Goal: Check status: Check status

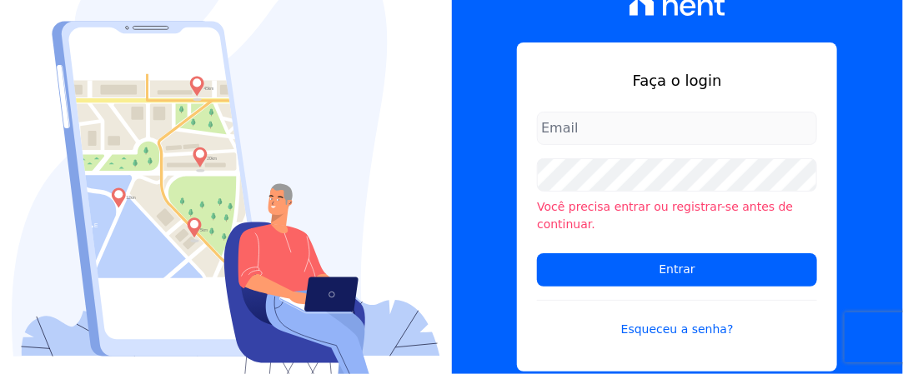
type input "[EMAIL_ADDRESS][DOMAIN_NAME]"
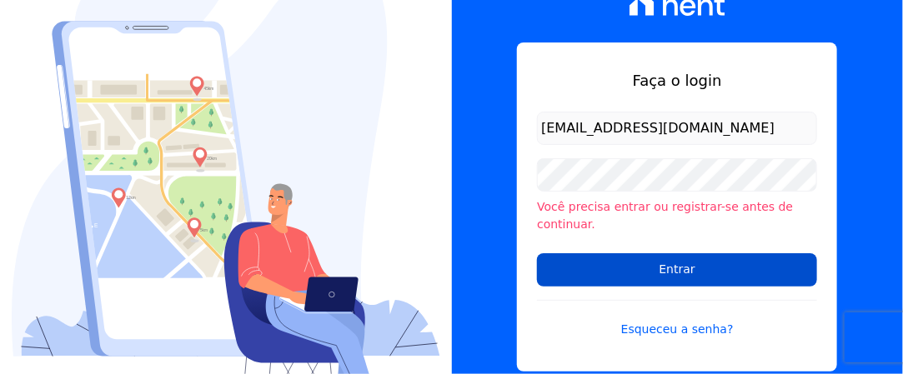
drag, startPoint x: 0, startPoint y: 0, endPoint x: 644, endPoint y: 265, distance: 696.2
click at [644, 265] on input "Entrar" at bounding box center [677, 269] width 280 height 33
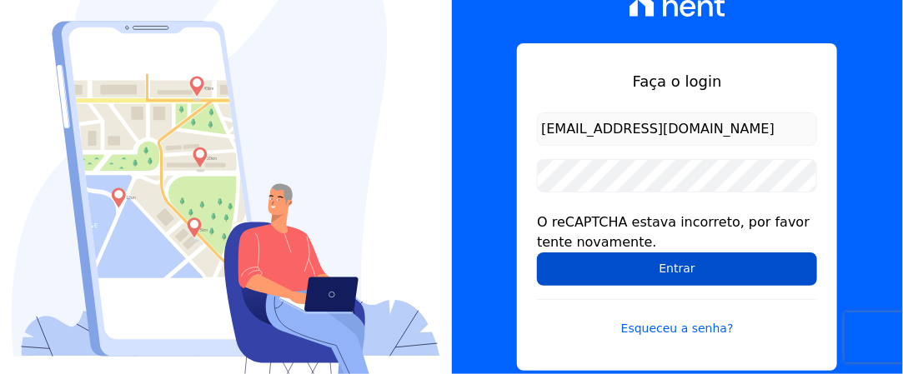
click at [646, 276] on input "Entrar" at bounding box center [677, 269] width 280 height 33
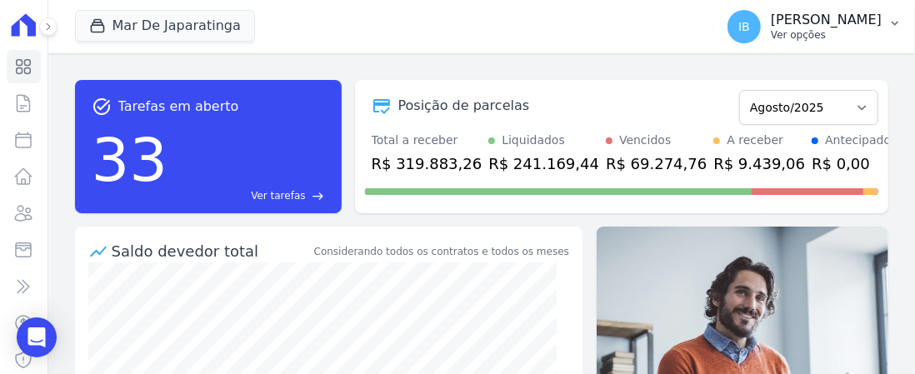
click at [897, 23] on icon "button" at bounding box center [895, 24] width 7 height 4
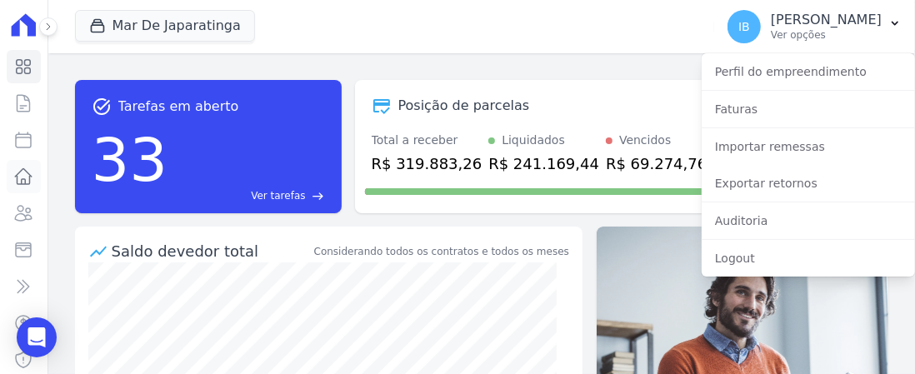
click at [18, 171] on icon at bounding box center [23, 177] width 20 height 20
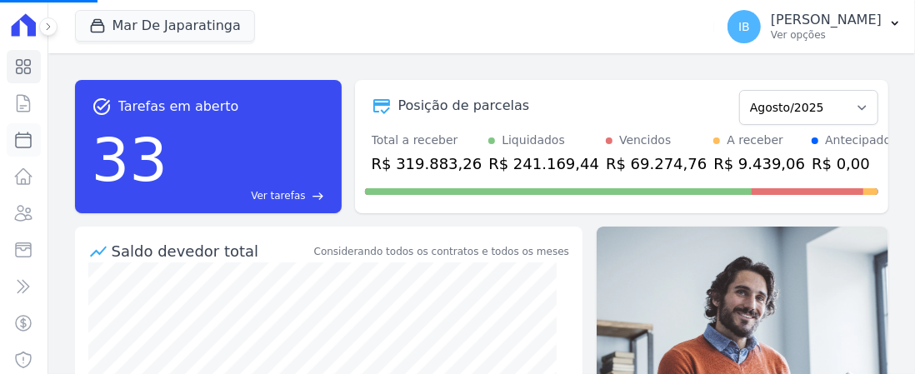
click at [23, 143] on link "Parcelas" at bounding box center [24, 139] width 34 height 33
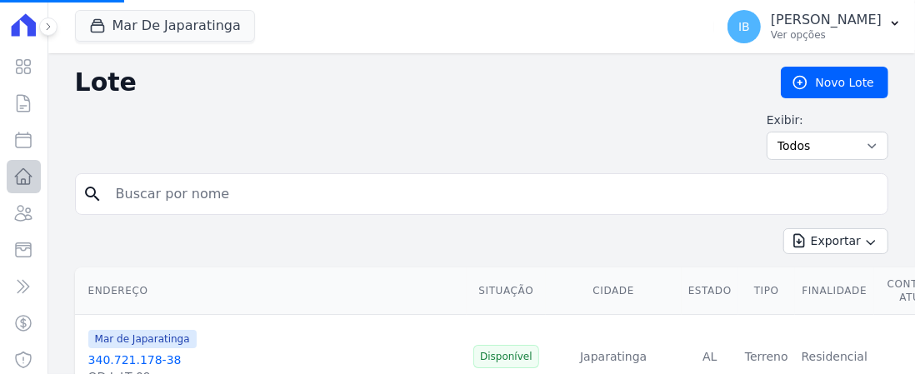
select select
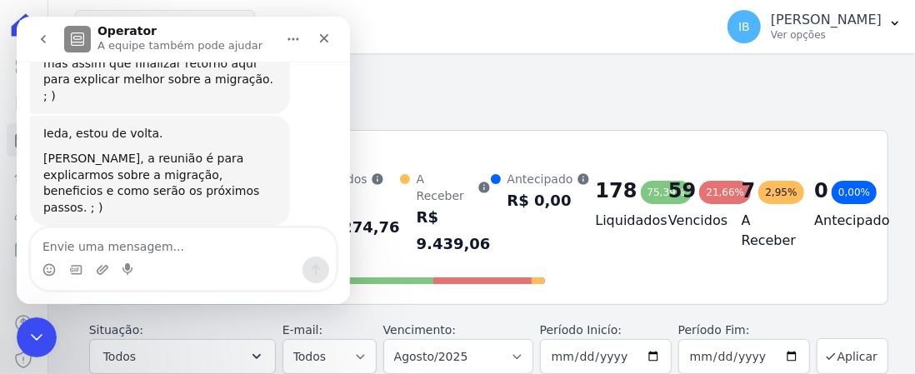
scroll to position [386, 0]
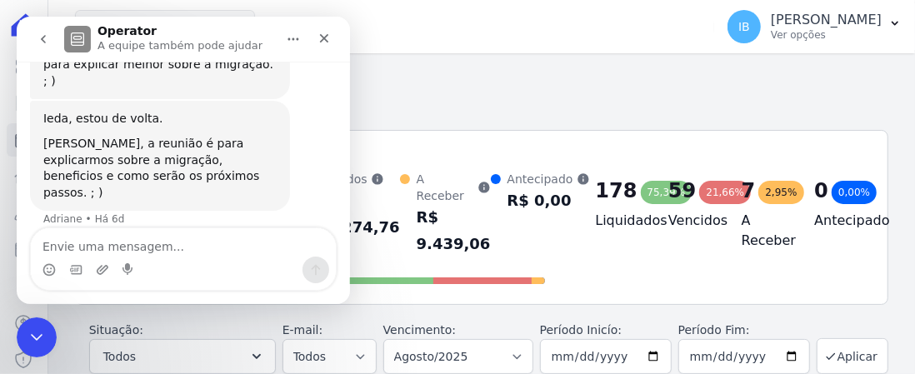
click at [451, 99] on div "Todas de Agosto/2025" at bounding box center [482, 107] width 814 height 20
click at [321, 39] on icon "Fechar" at bounding box center [324, 38] width 13 height 13
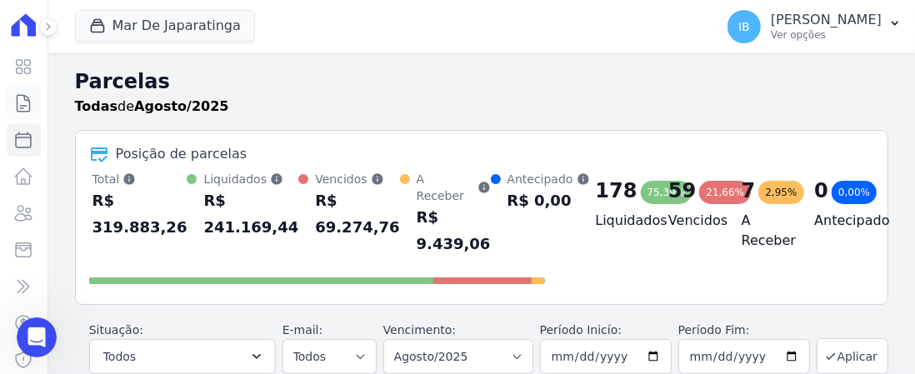
click at [22, 106] on link "Contratos" at bounding box center [24, 103] width 34 height 33
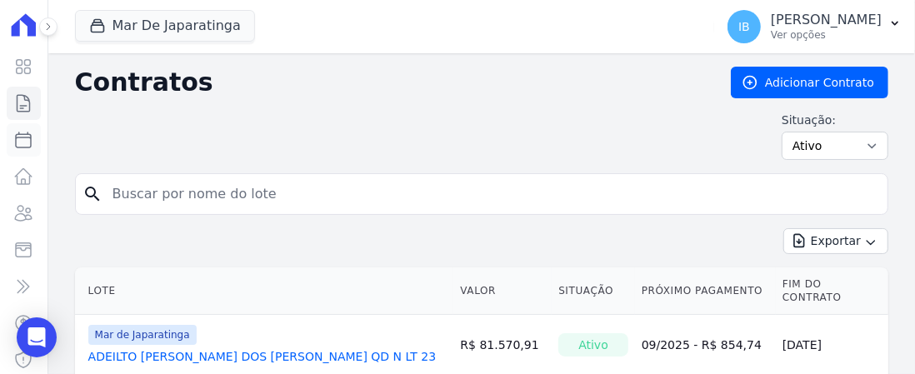
click at [18, 145] on icon at bounding box center [23, 140] width 20 height 20
select select
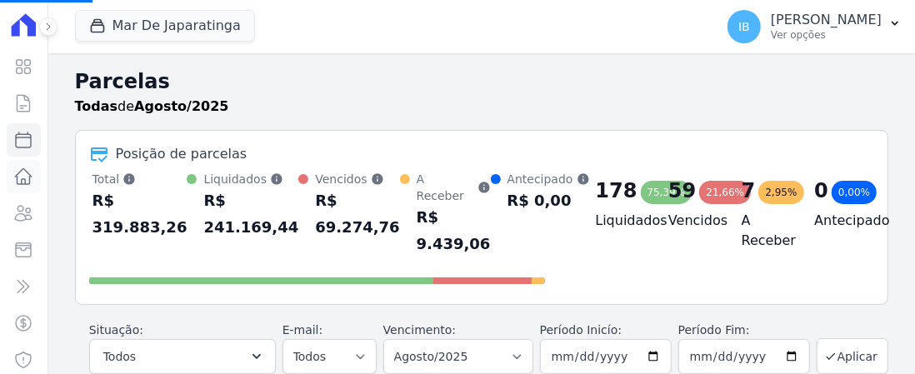
click at [18, 176] on icon at bounding box center [23, 177] width 20 height 20
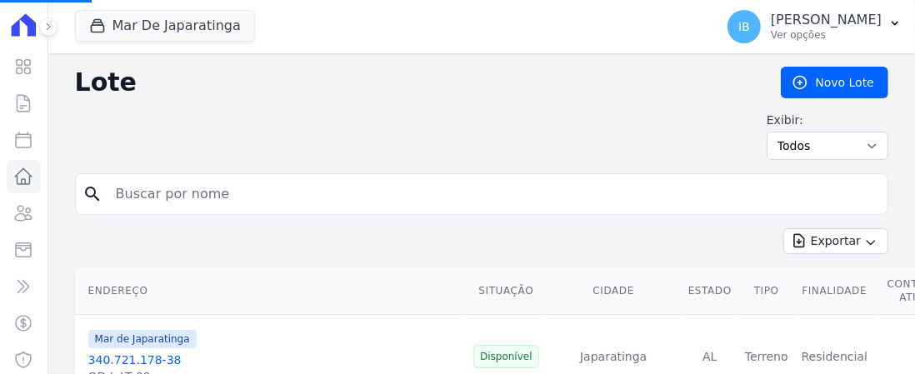
select select
click at [20, 103] on icon at bounding box center [23, 103] width 20 height 20
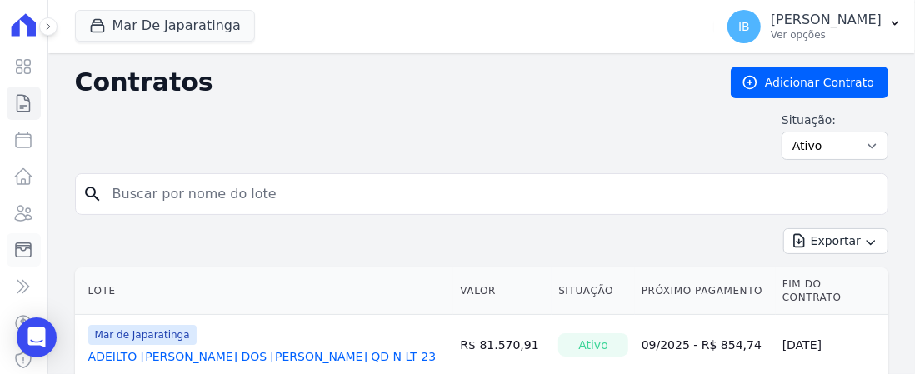
click at [18, 248] on icon at bounding box center [23, 250] width 20 height 20
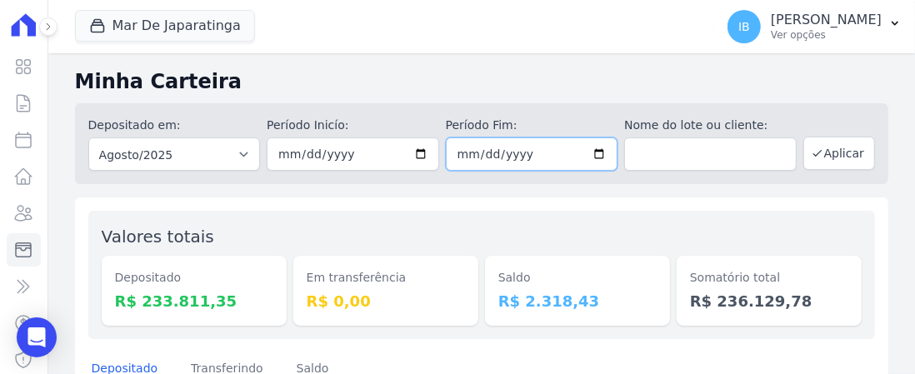
click at [599, 156] on input "[DATE]" at bounding box center [532, 154] width 173 height 33
type input "[DATE]"
drag, startPoint x: 834, startPoint y: 156, endPoint x: 819, endPoint y: 158, distance: 15.2
click at [834, 154] on button "Aplicar" at bounding box center [840, 153] width 72 height 33
click at [14, 285] on icon at bounding box center [23, 287] width 20 height 20
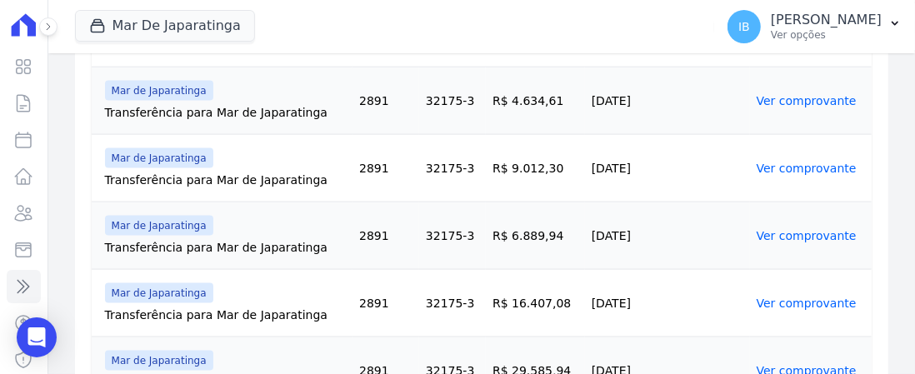
scroll to position [1392, 0]
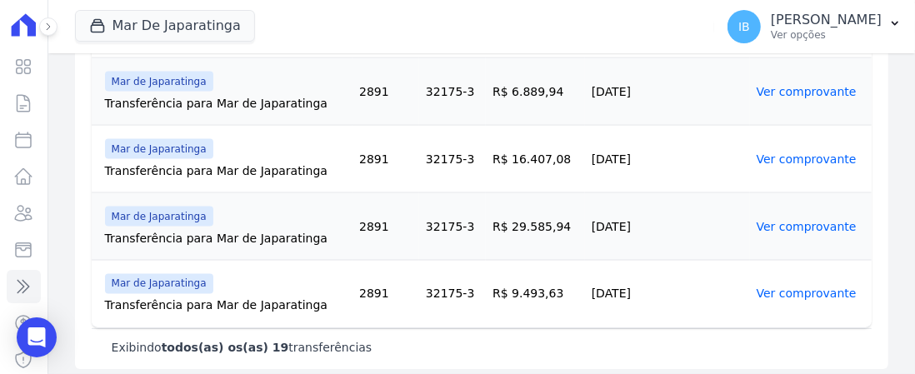
click at [770, 288] on link "Ver comprovante" at bounding box center [807, 294] width 100 height 13
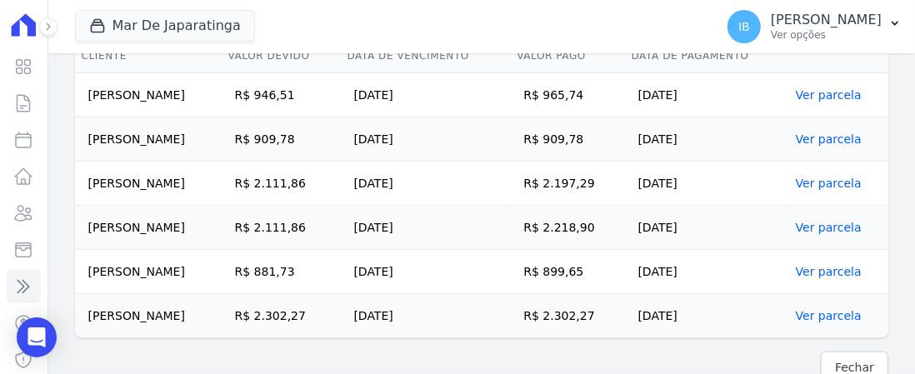
scroll to position [471, 0]
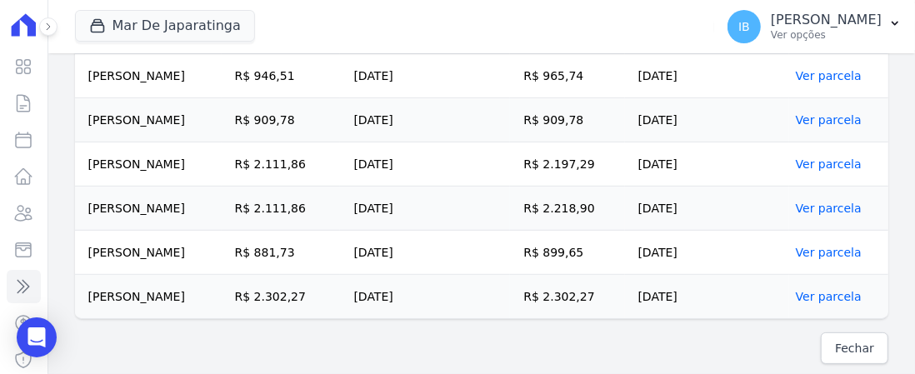
click at [821, 297] on link "Ver parcela" at bounding box center [829, 296] width 66 height 13
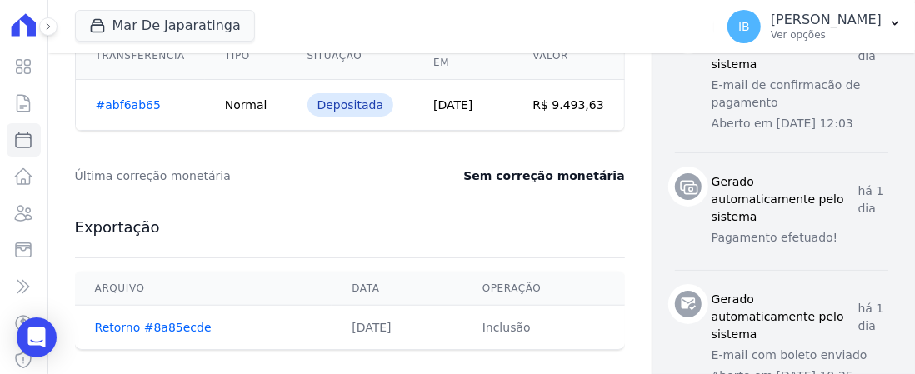
scroll to position [750, 0]
